Goal: Information Seeking & Learning: Learn about a topic

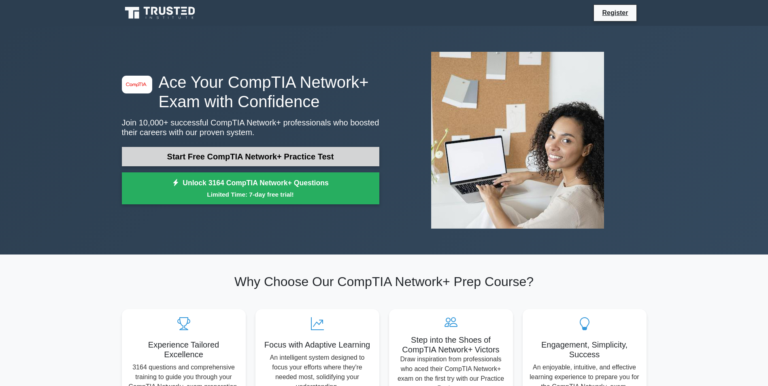
click at [311, 151] on link "Start Free CompTIA Network+ Practice Test" at bounding box center [251, 156] width 258 height 19
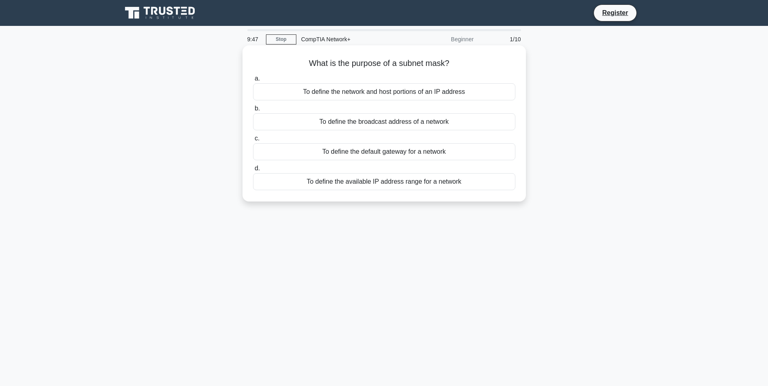
click at [281, 152] on div "To define the default gateway for a network" at bounding box center [384, 151] width 262 height 17
click at [253, 141] on input "c. To define the default gateway for a network" at bounding box center [253, 138] width 0 height 5
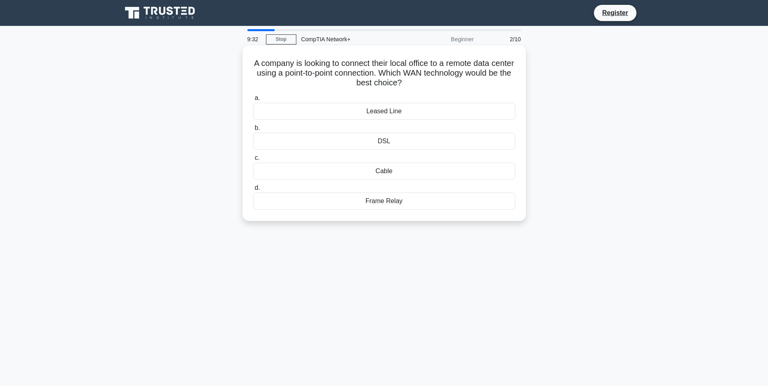
click at [388, 172] on div "Cable" at bounding box center [384, 171] width 262 height 17
drag, startPoint x: 388, startPoint y: 172, endPoint x: 422, endPoint y: 181, distance: 34.8
click at [422, 181] on div "a. Leased Line b. DSL c." at bounding box center [384, 152] width 272 height 120
click at [262, 170] on div "Cable" at bounding box center [384, 171] width 262 height 17
click at [253, 161] on input "c. Cable" at bounding box center [253, 158] width 0 height 5
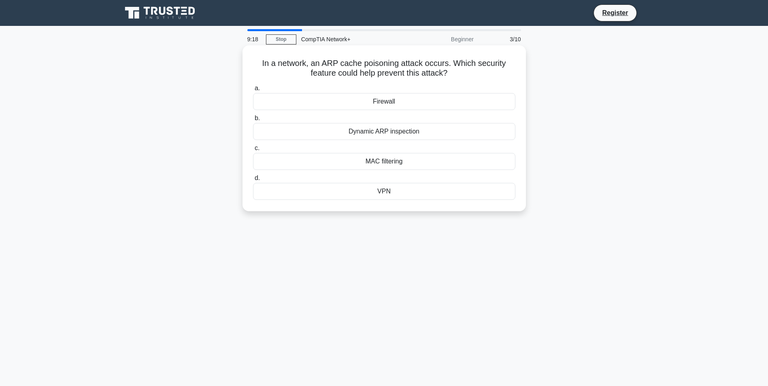
click at [321, 104] on div "Firewall" at bounding box center [384, 101] width 262 height 17
click at [253, 91] on input "a. Firewall" at bounding box center [253, 88] width 0 height 5
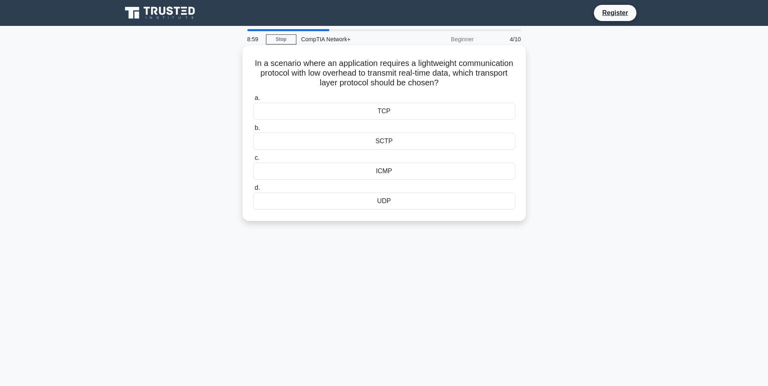
click at [357, 173] on div "ICMP" at bounding box center [384, 171] width 262 height 17
click at [253, 161] on input "c. ICMP" at bounding box center [253, 158] width 0 height 5
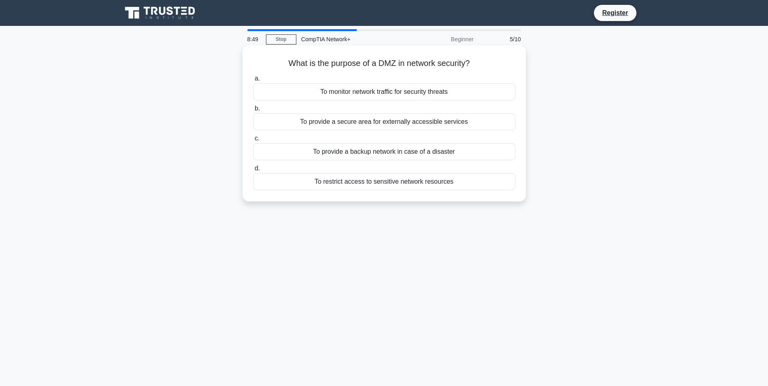
click at [305, 156] on div "To provide a backup network in case of a disaster" at bounding box center [384, 151] width 262 height 17
click at [253, 141] on input "c. To provide a backup network in case of a disaster" at bounding box center [253, 138] width 0 height 5
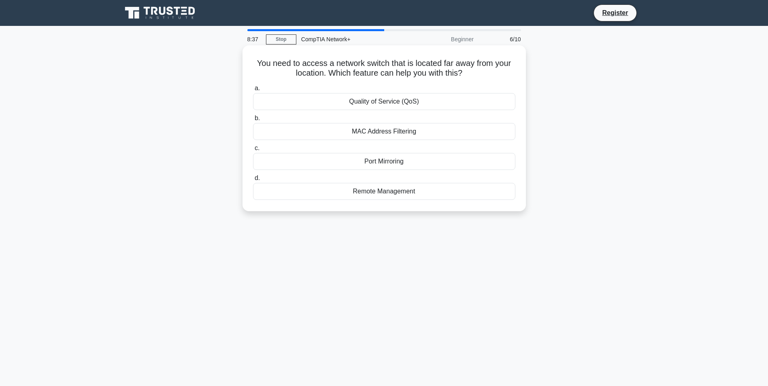
click at [326, 194] on div "Remote Management" at bounding box center [384, 191] width 262 height 17
click at [253, 181] on input "d. Remote Management" at bounding box center [253, 178] width 0 height 5
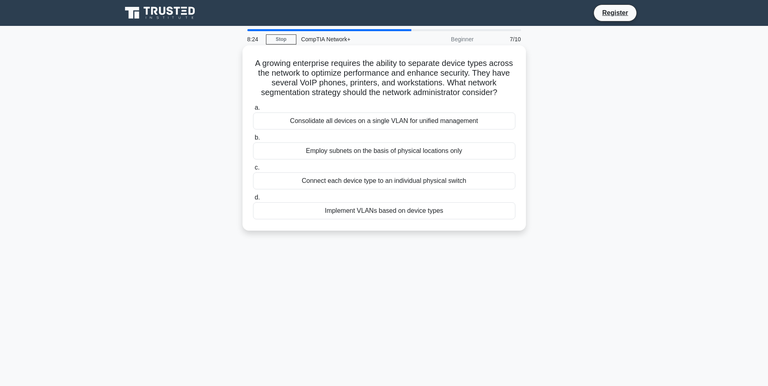
click at [287, 160] on div "Employ subnets on the basis of physical locations only" at bounding box center [384, 151] width 262 height 17
click at [253, 141] on input "b. Employ subnets on the basis of physical locations only" at bounding box center [253, 137] width 0 height 5
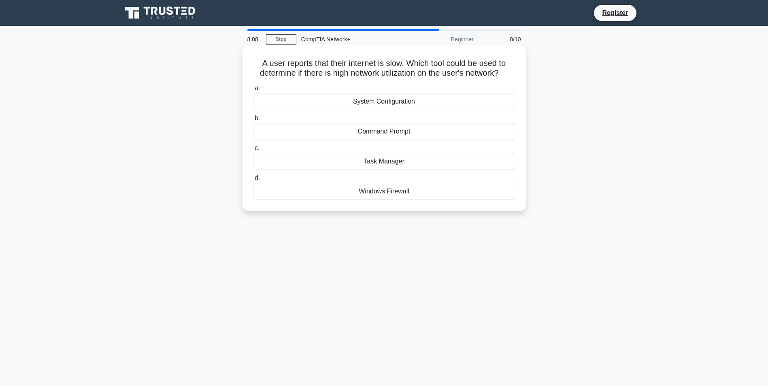
click at [331, 165] on div "Task Manager" at bounding box center [384, 161] width 262 height 17
click at [253, 151] on input "c. Task Manager" at bounding box center [253, 148] width 0 height 5
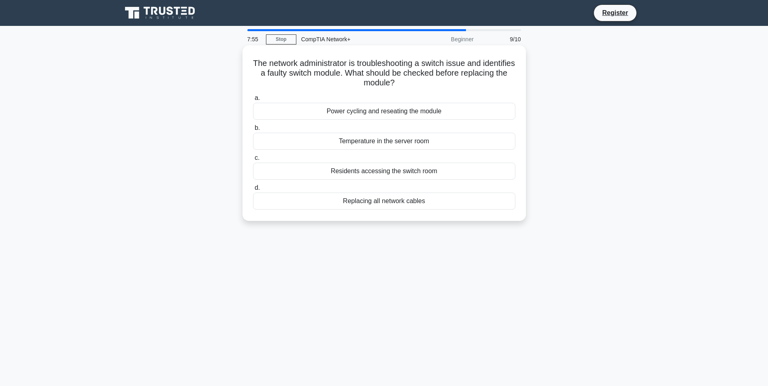
click at [309, 113] on div "Power cycling and reseating the module" at bounding box center [384, 111] width 262 height 17
click at [253, 101] on input "a. Power cycling and reseating the module" at bounding box center [253, 98] width 0 height 5
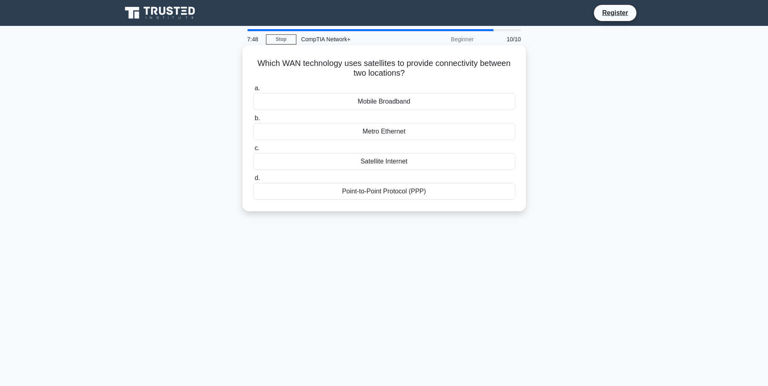
click at [325, 196] on div "Point-to-Point Protocol (PPP)" at bounding box center [384, 191] width 262 height 17
click at [253, 181] on input "d. Point-to-Point Protocol (PPP)" at bounding box center [253, 178] width 0 height 5
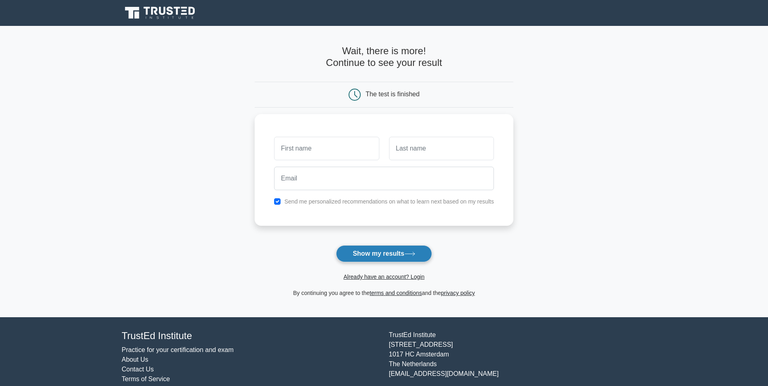
click at [390, 254] on button "Show my results" at bounding box center [384, 253] width 96 height 17
click at [390, 253] on button "Show my results" at bounding box center [384, 253] width 96 height 17
